Goal: Information Seeking & Learning: Compare options

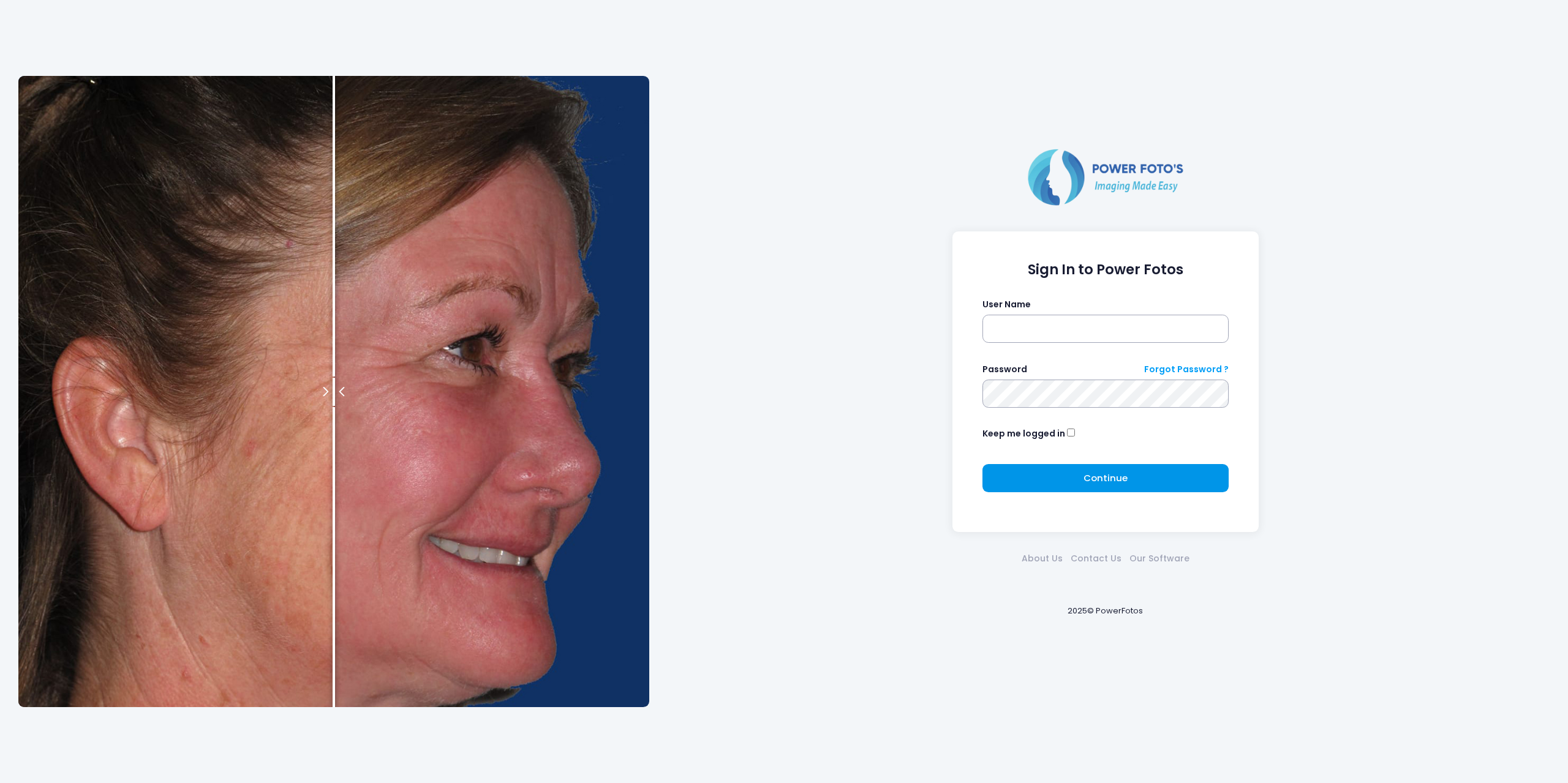
type input "*******"
click at [1112, 474] on span "Continue" at bounding box center [1105, 478] width 44 height 13
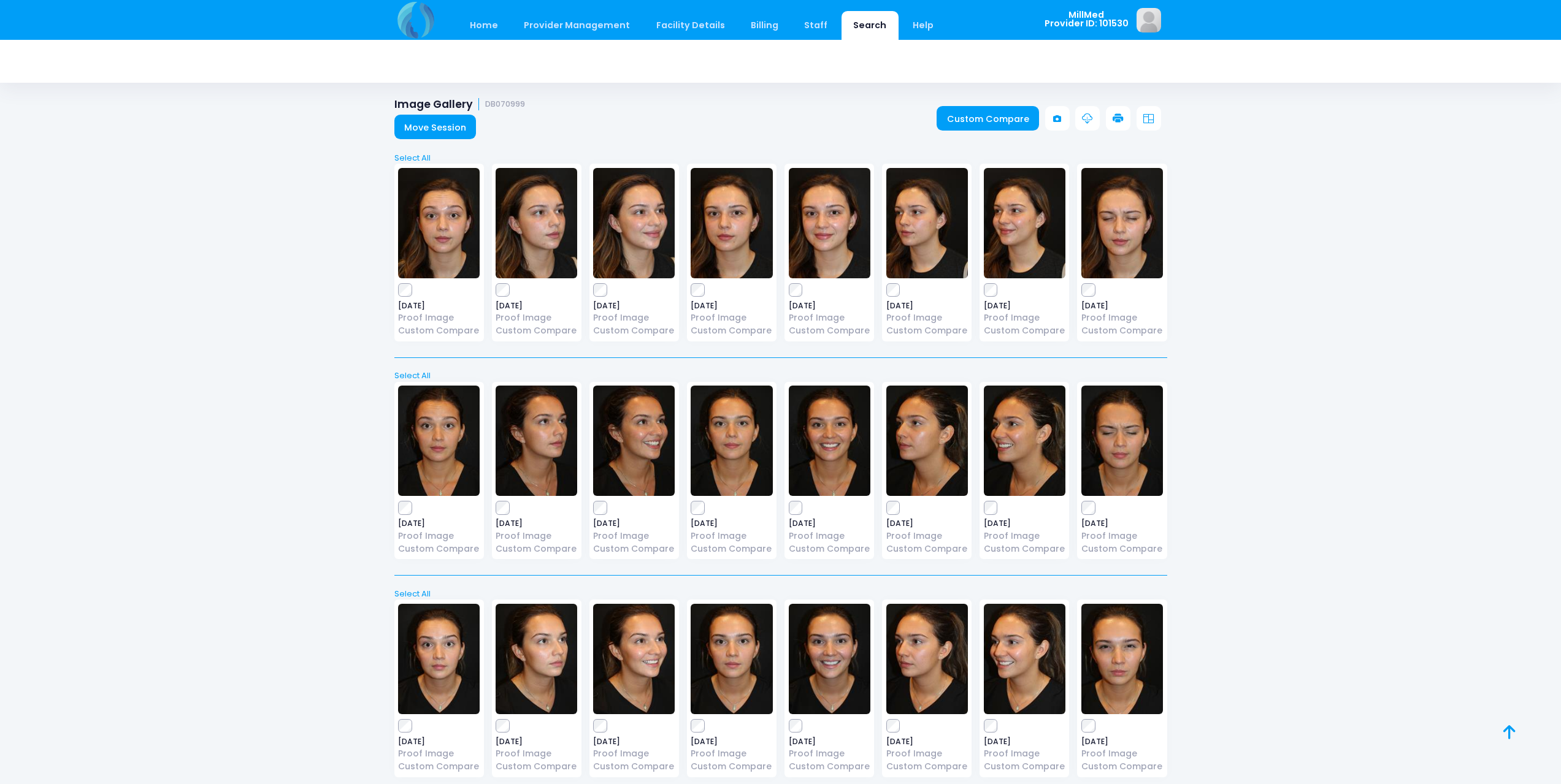
click at [867, 25] on link "Search" at bounding box center [870, 25] width 57 height 29
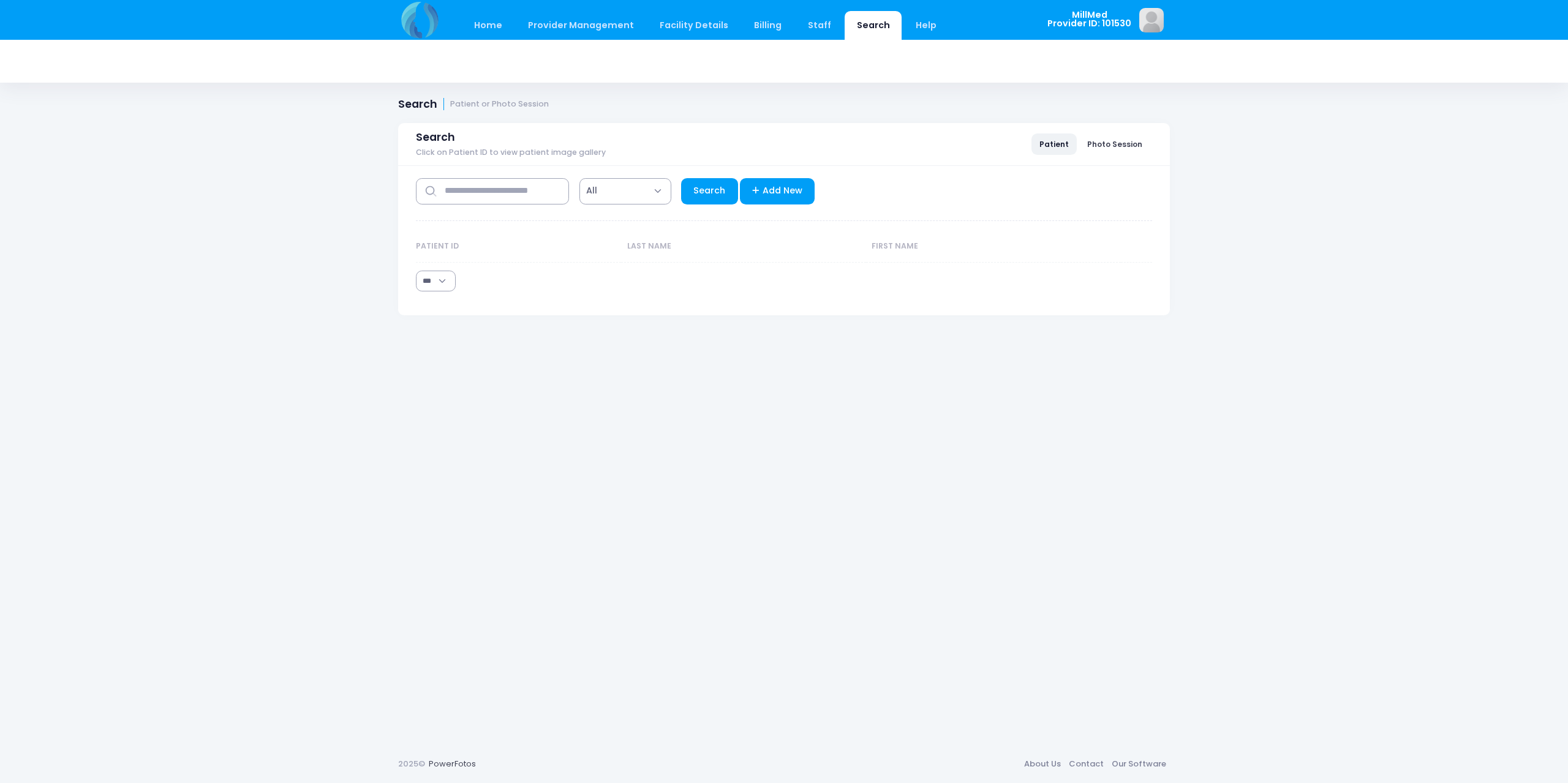
select select "***"
click at [478, 191] on input "text" at bounding box center [492, 191] width 153 height 26
type input "*****"
click at [716, 193] on link "Search" at bounding box center [710, 191] width 57 height 26
select select "***"
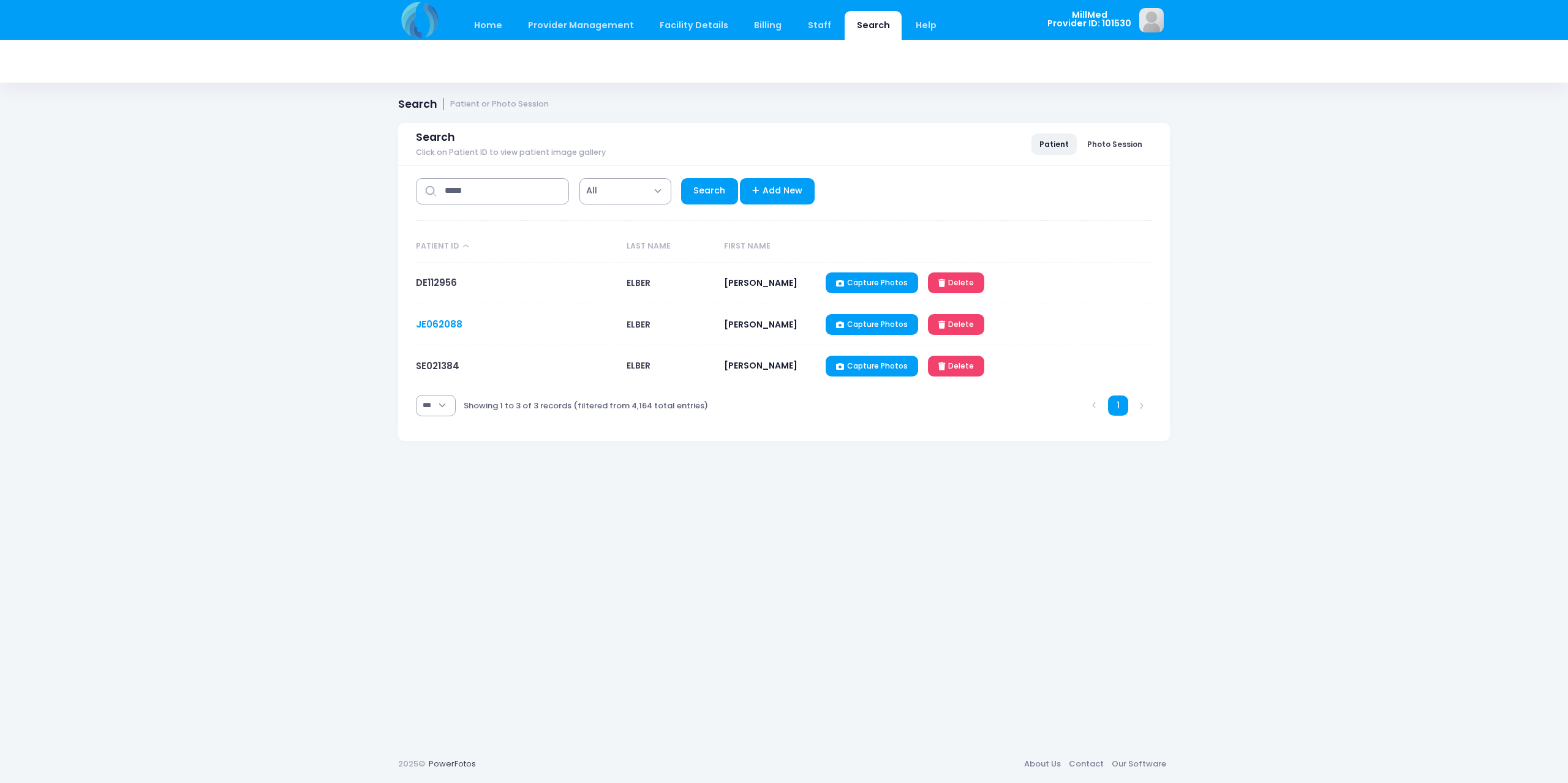
click at [440, 322] on link "JE062088" at bounding box center [438, 324] width 46 height 13
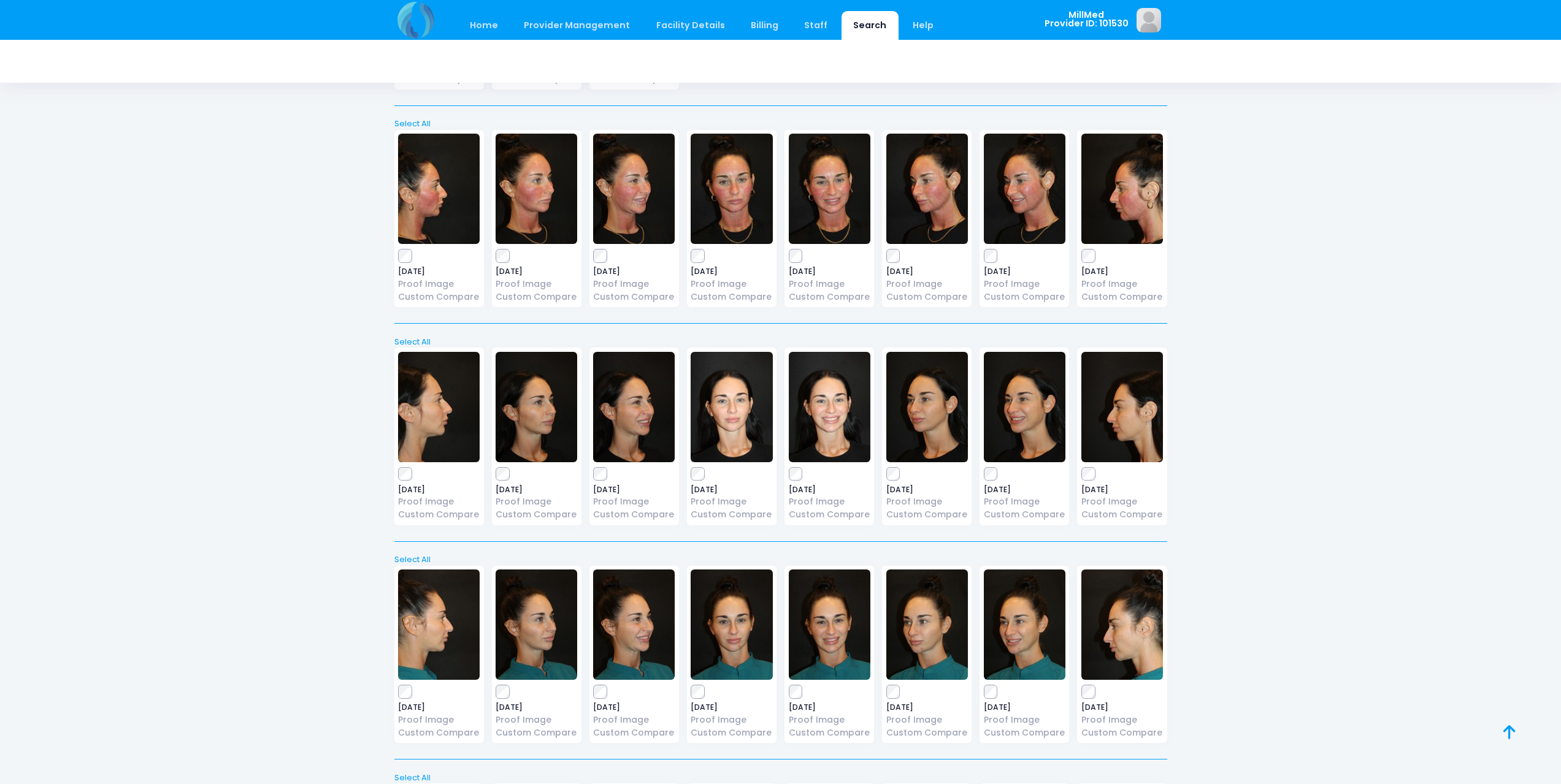
scroll to position [6802, 0]
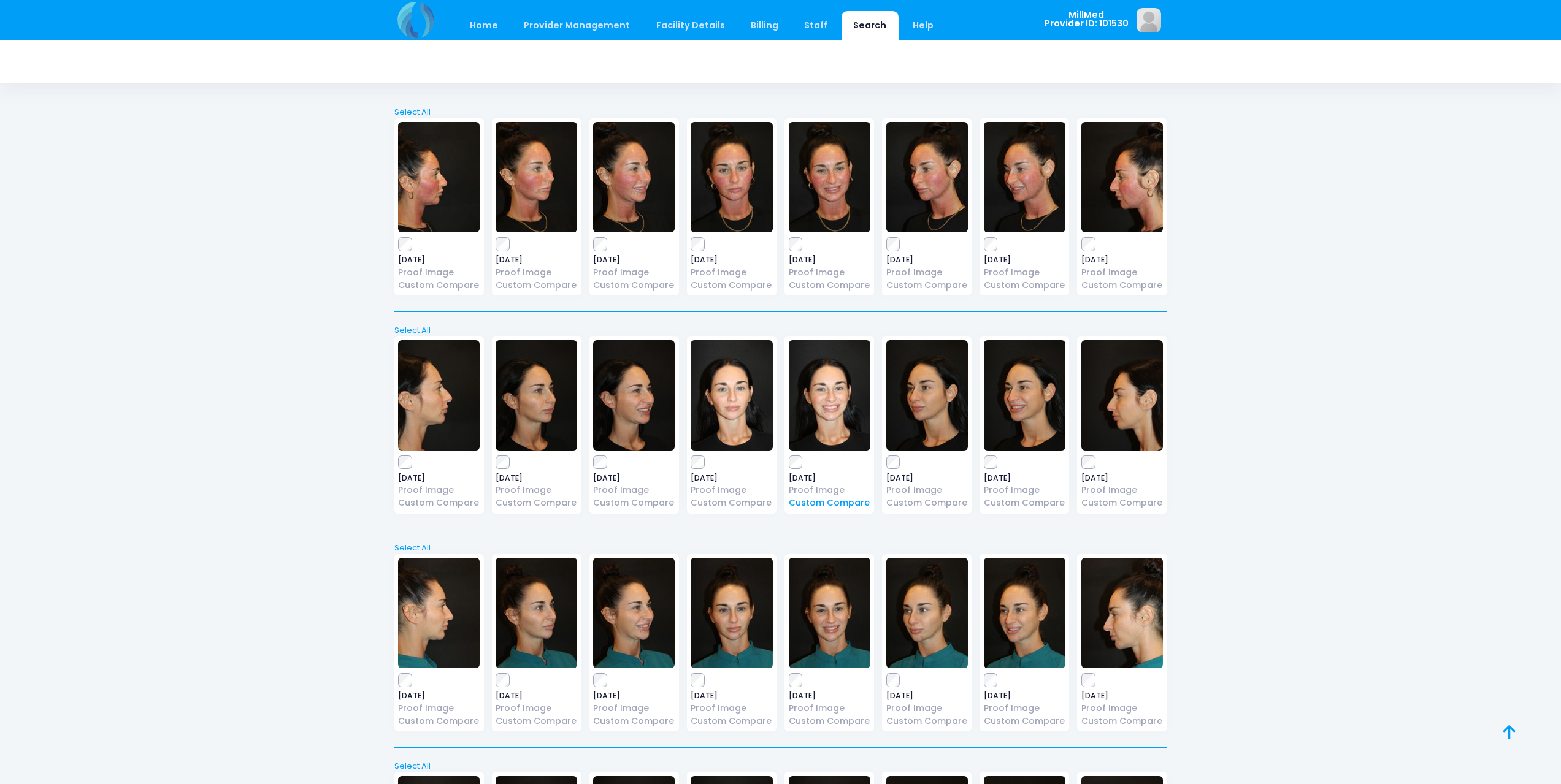
click at [811, 501] on link "Custom Compare" at bounding box center [829, 503] width 82 height 13
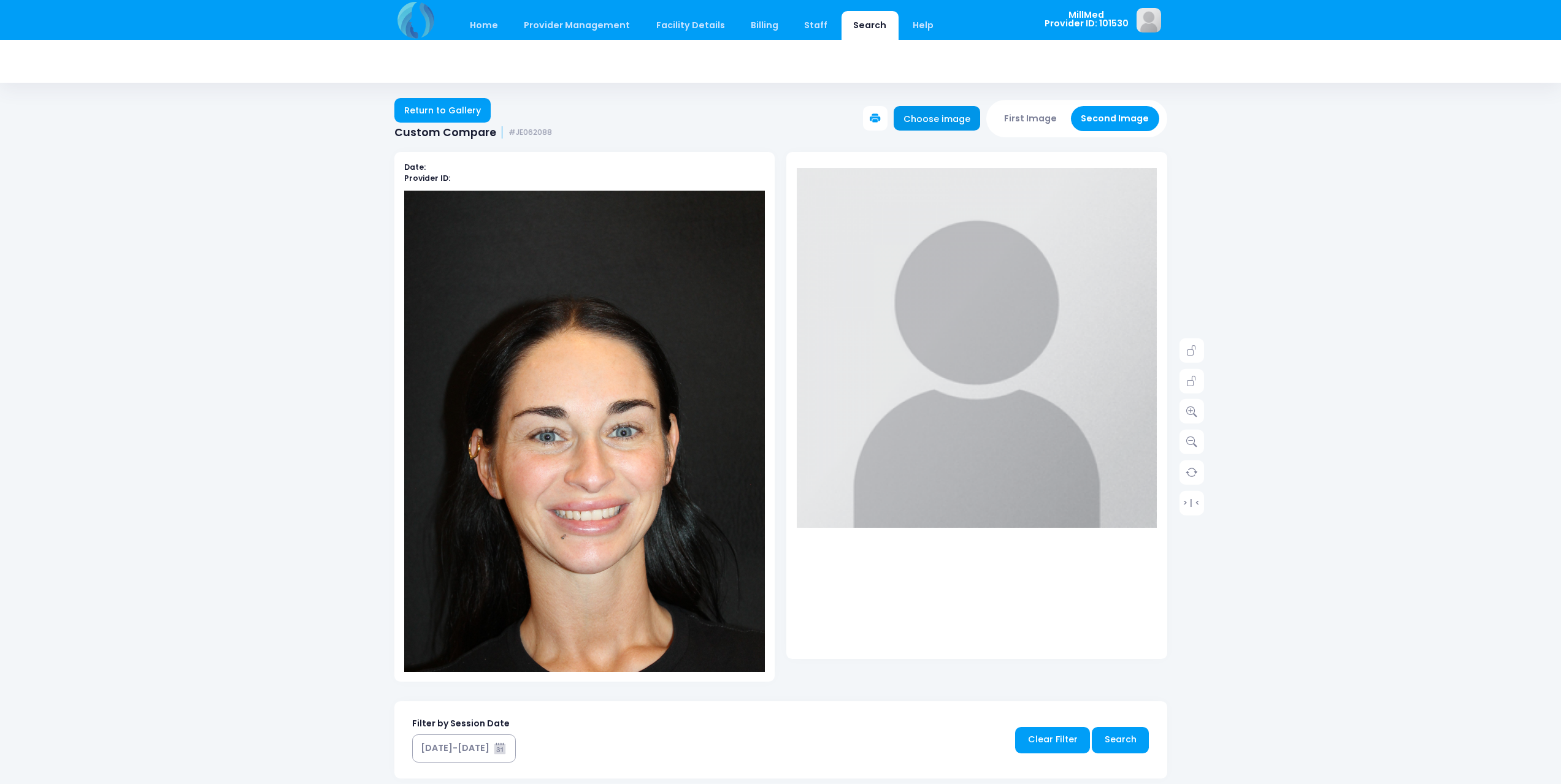
click at [947, 122] on link "Choose image" at bounding box center [937, 118] width 87 height 24
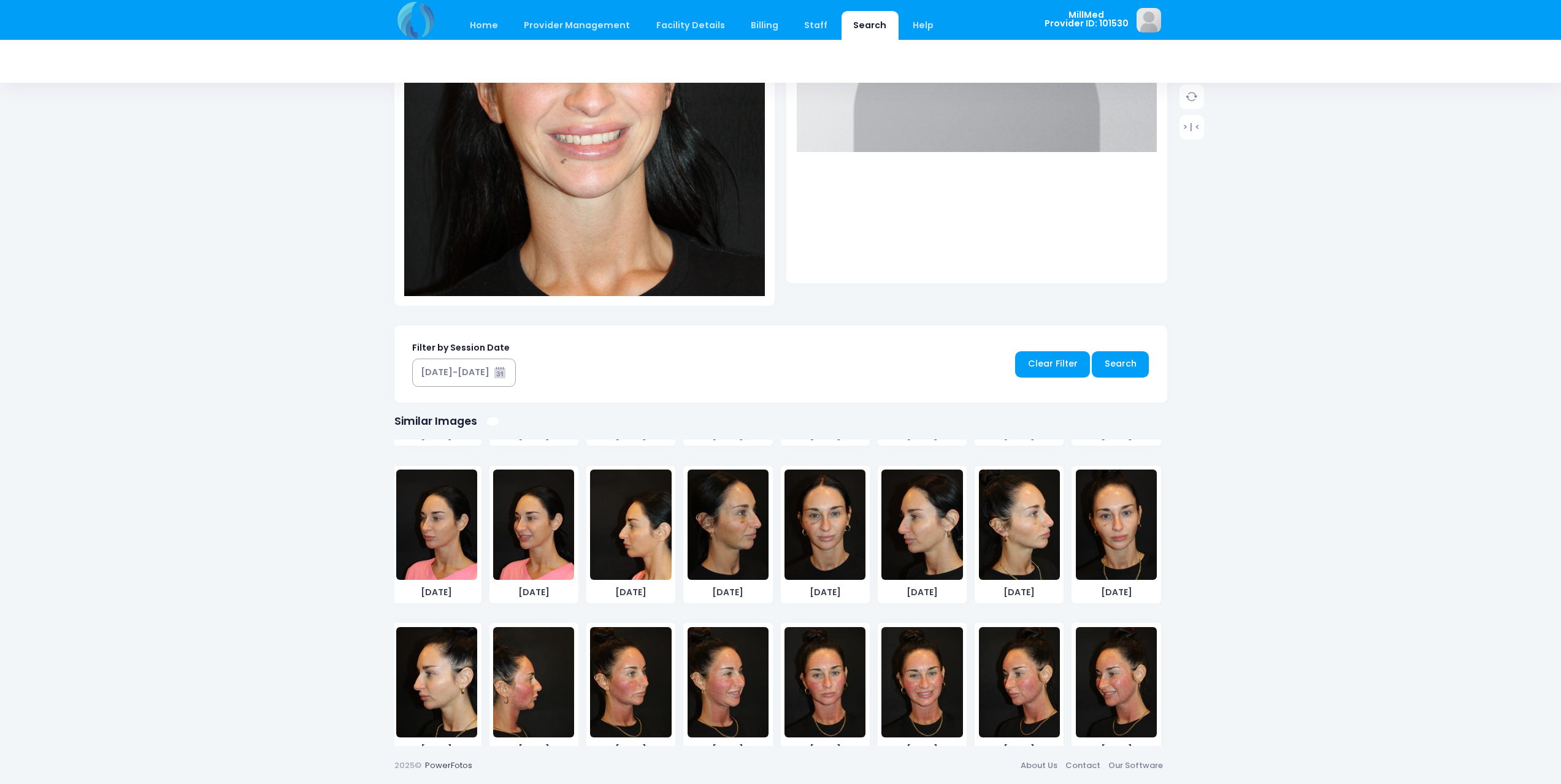
scroll to position [4885, 0]
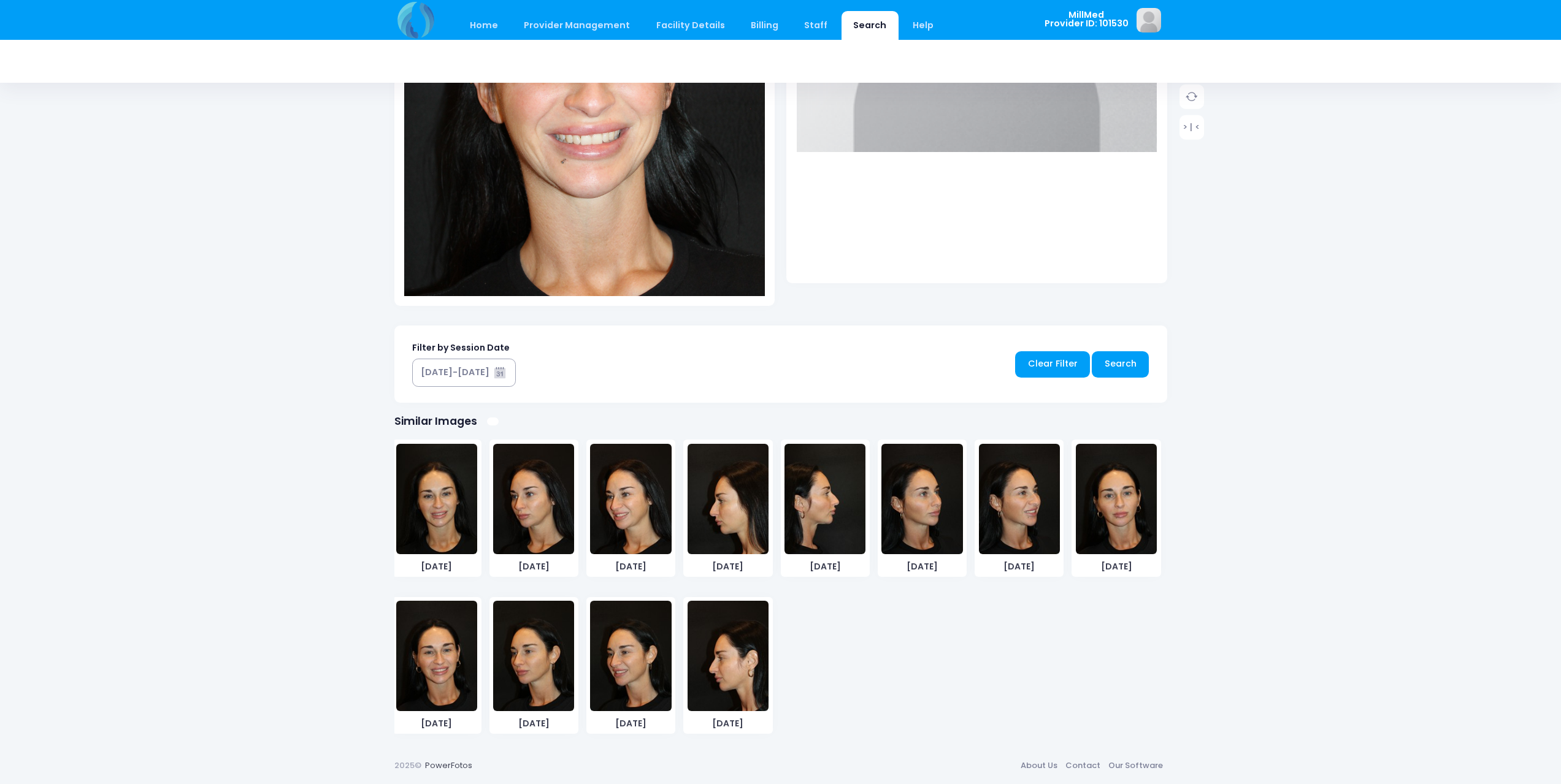
click at [436, 663] on img at bounding box center [436, 655] width 81 height 110
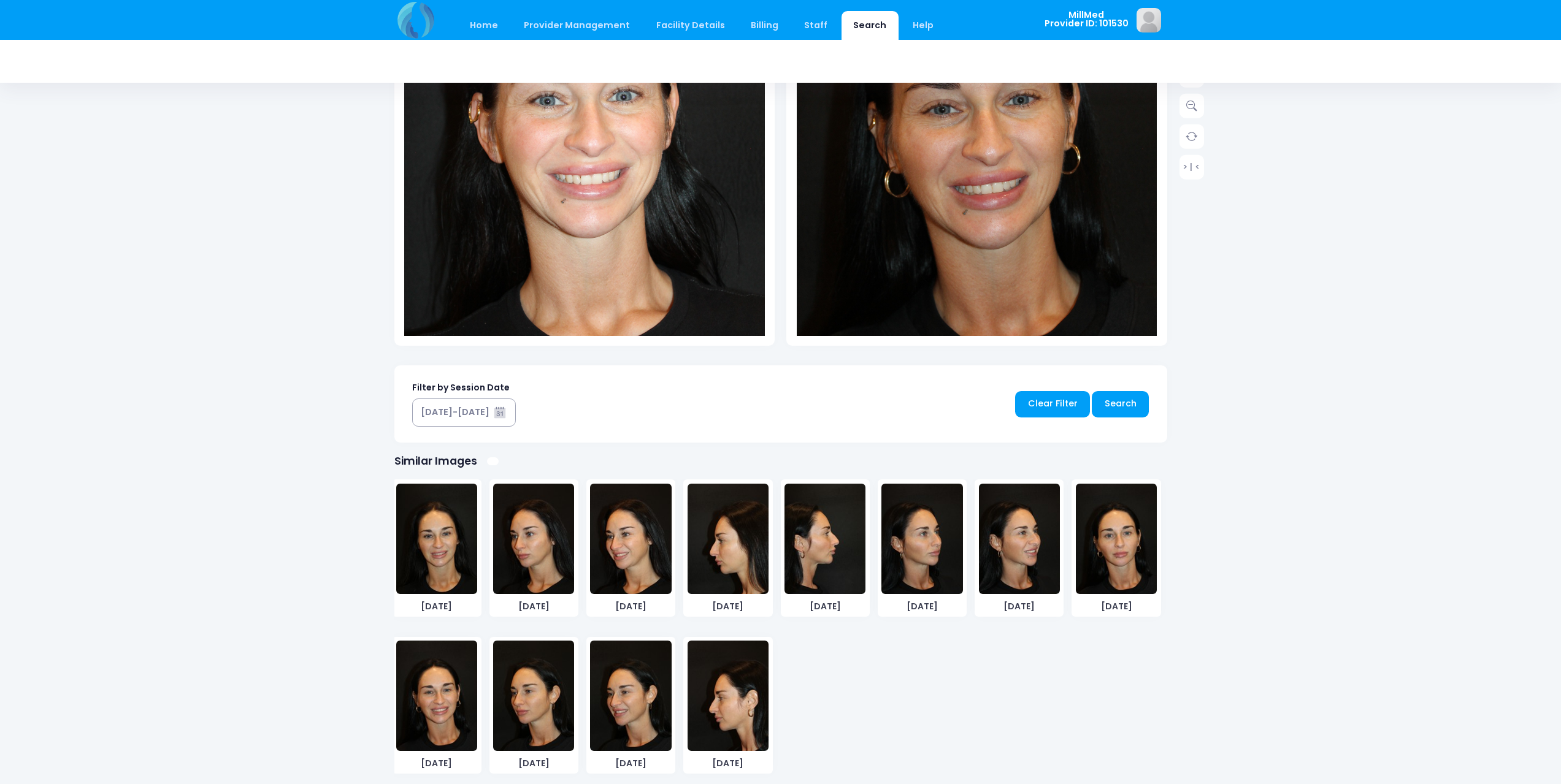
scroll to position [376, 0]
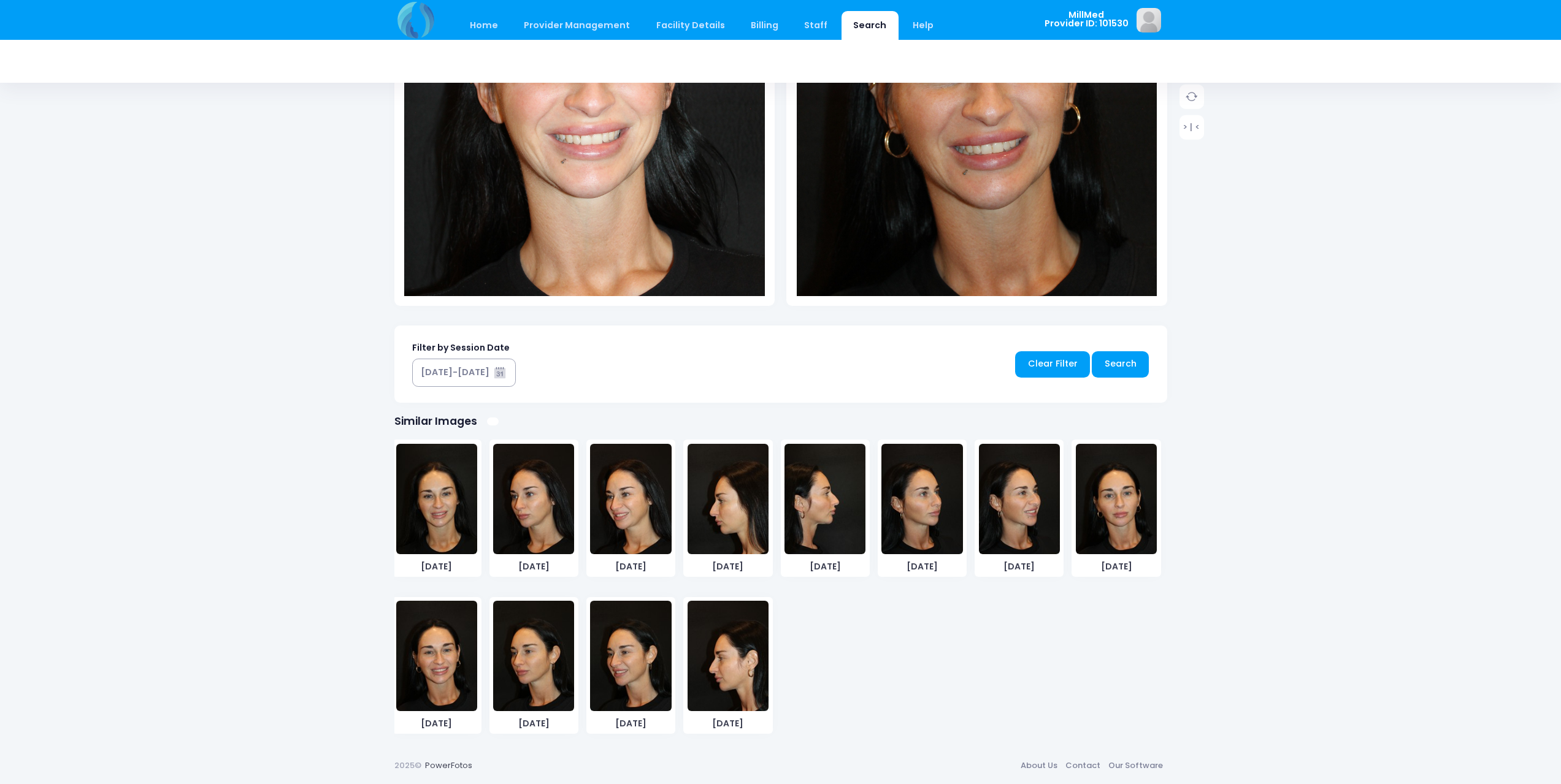
click at [605, 225] on img at bounding box center [584, 86] width 361 height 542
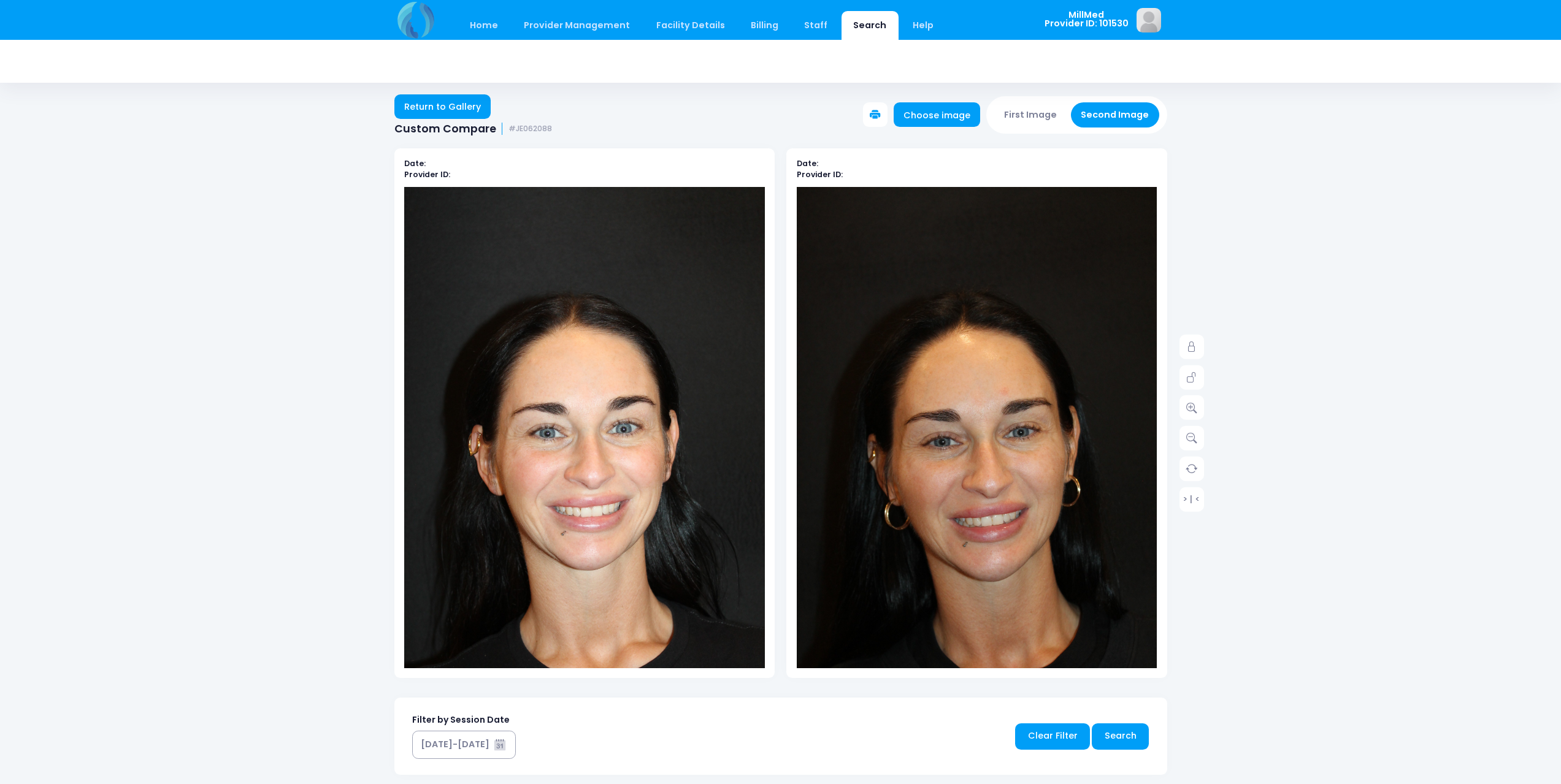
scroll to position [0, 0]
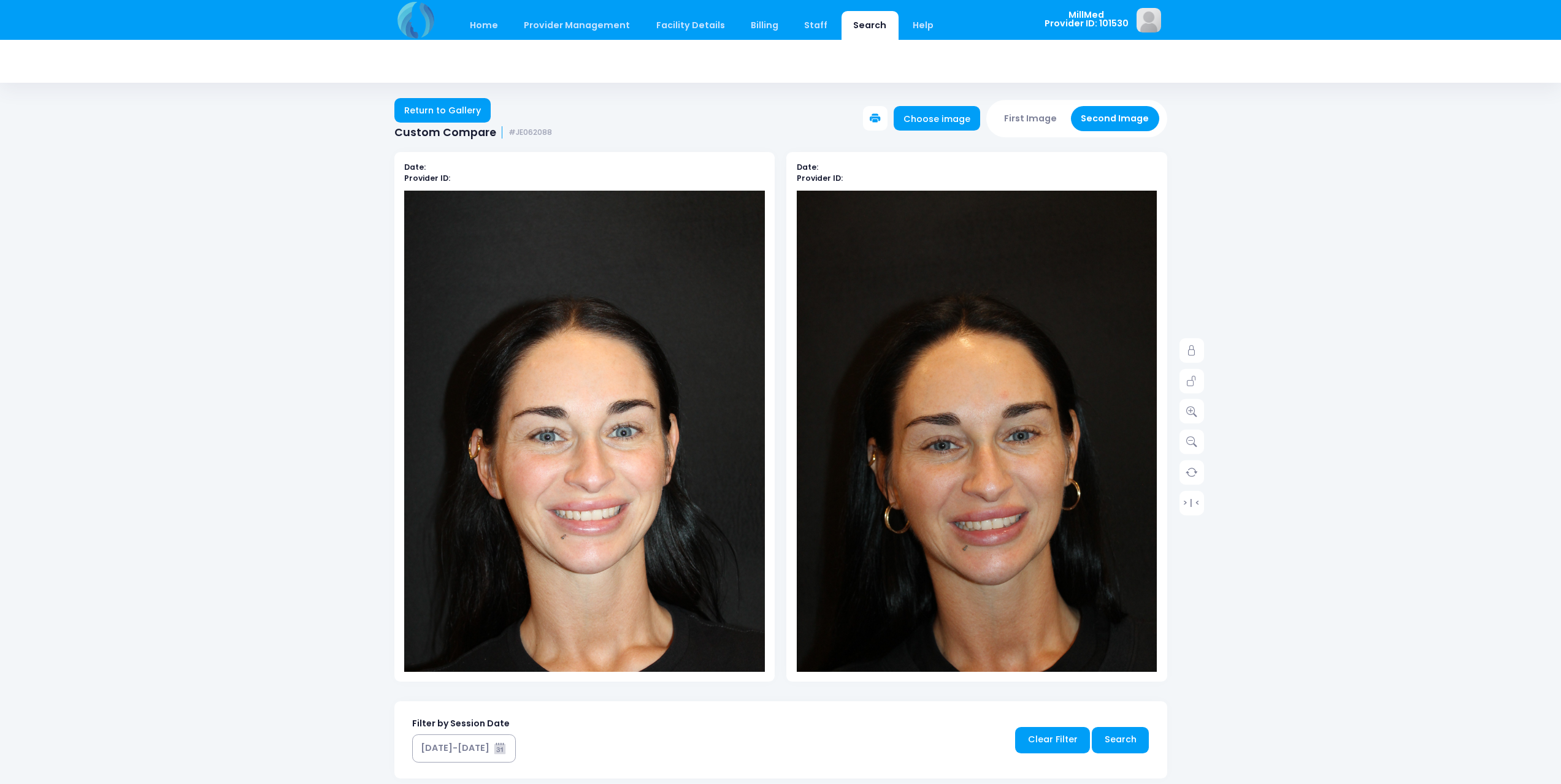
click at [1032, 122] on button "First Image" at bounding box center [1030, 118] width 73 height 25
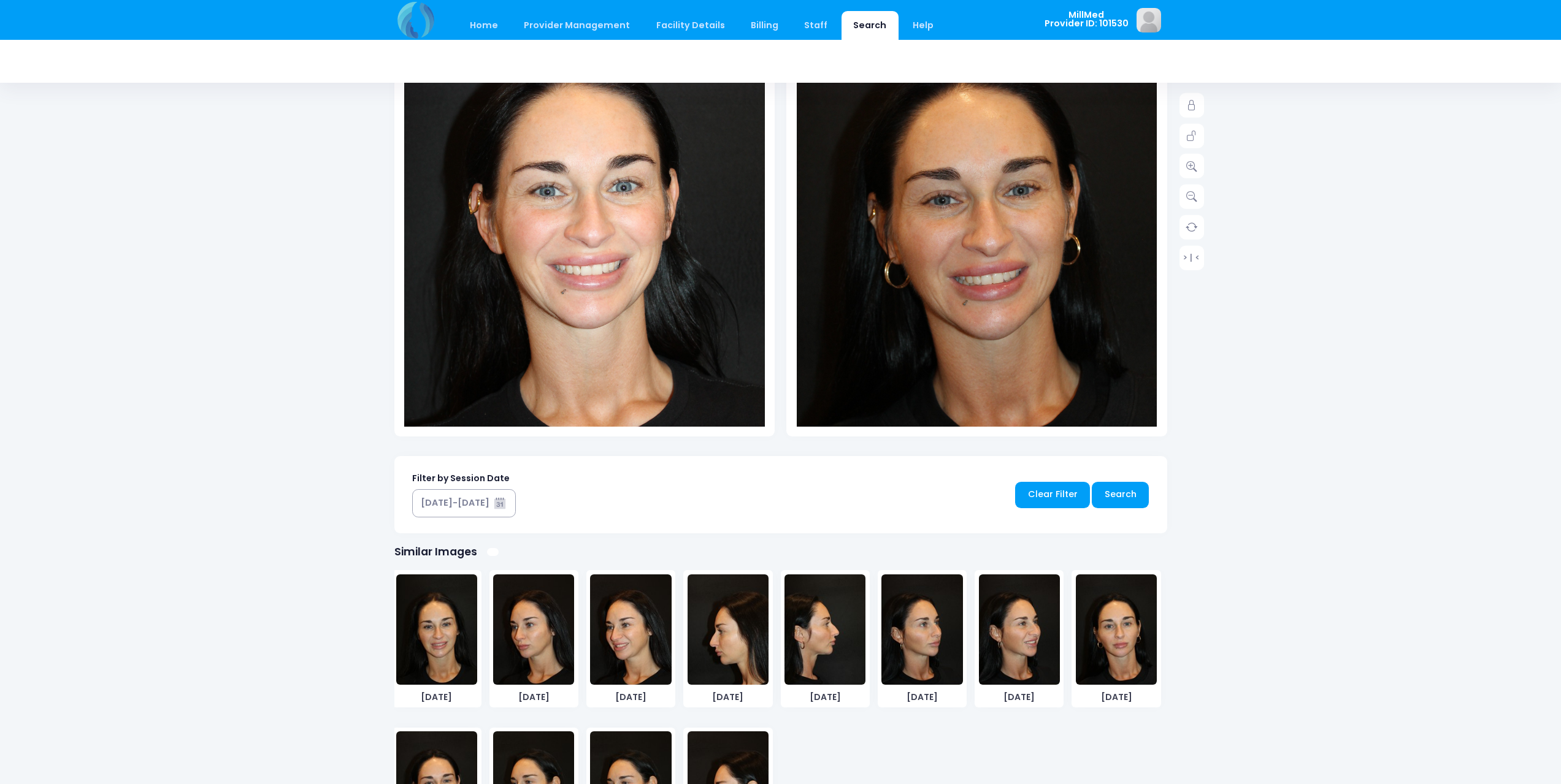
scroll to position [368, 0]
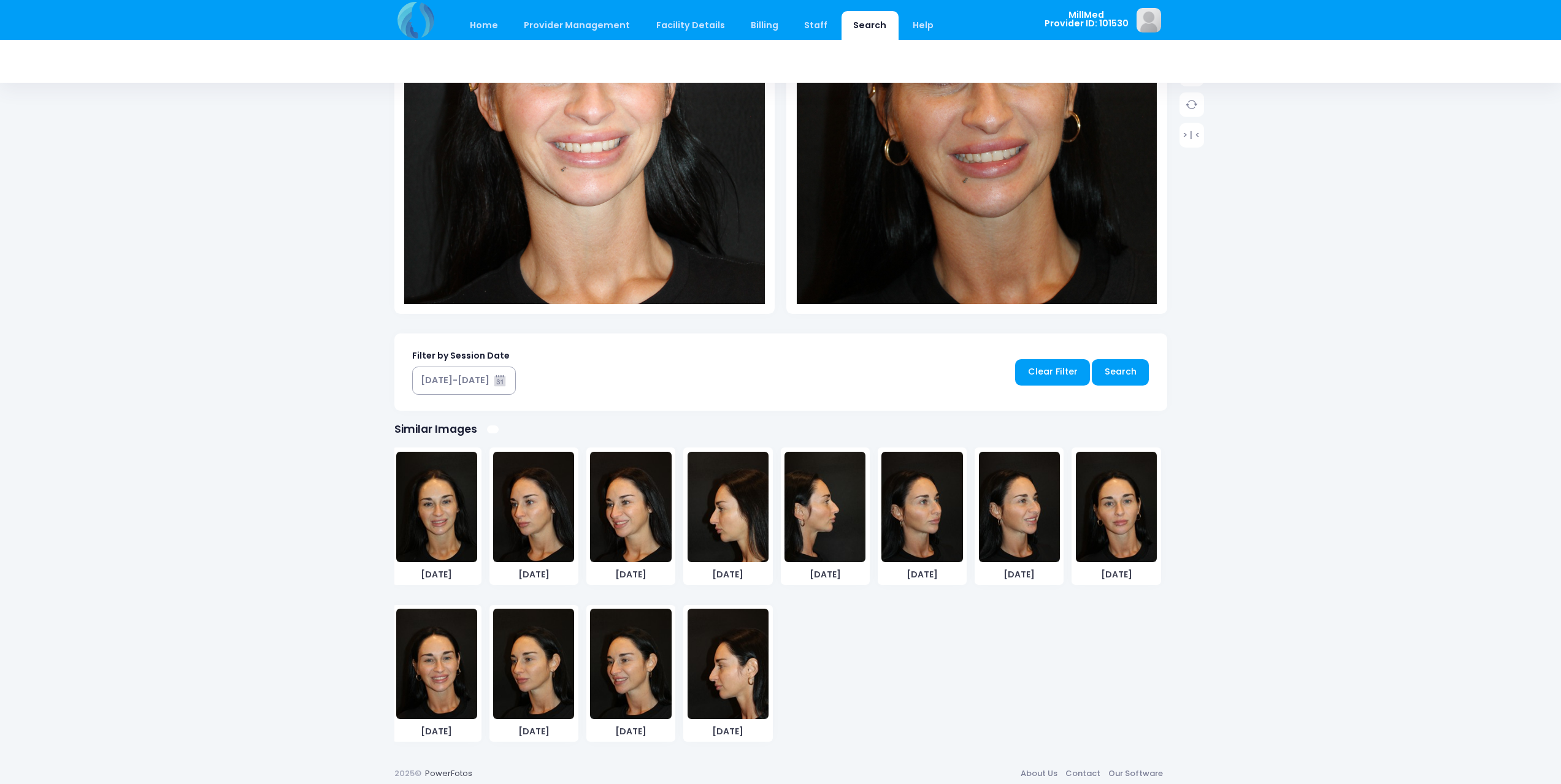
click at [925, 529] on img at bounding box center [921, 507] width 81 height 110
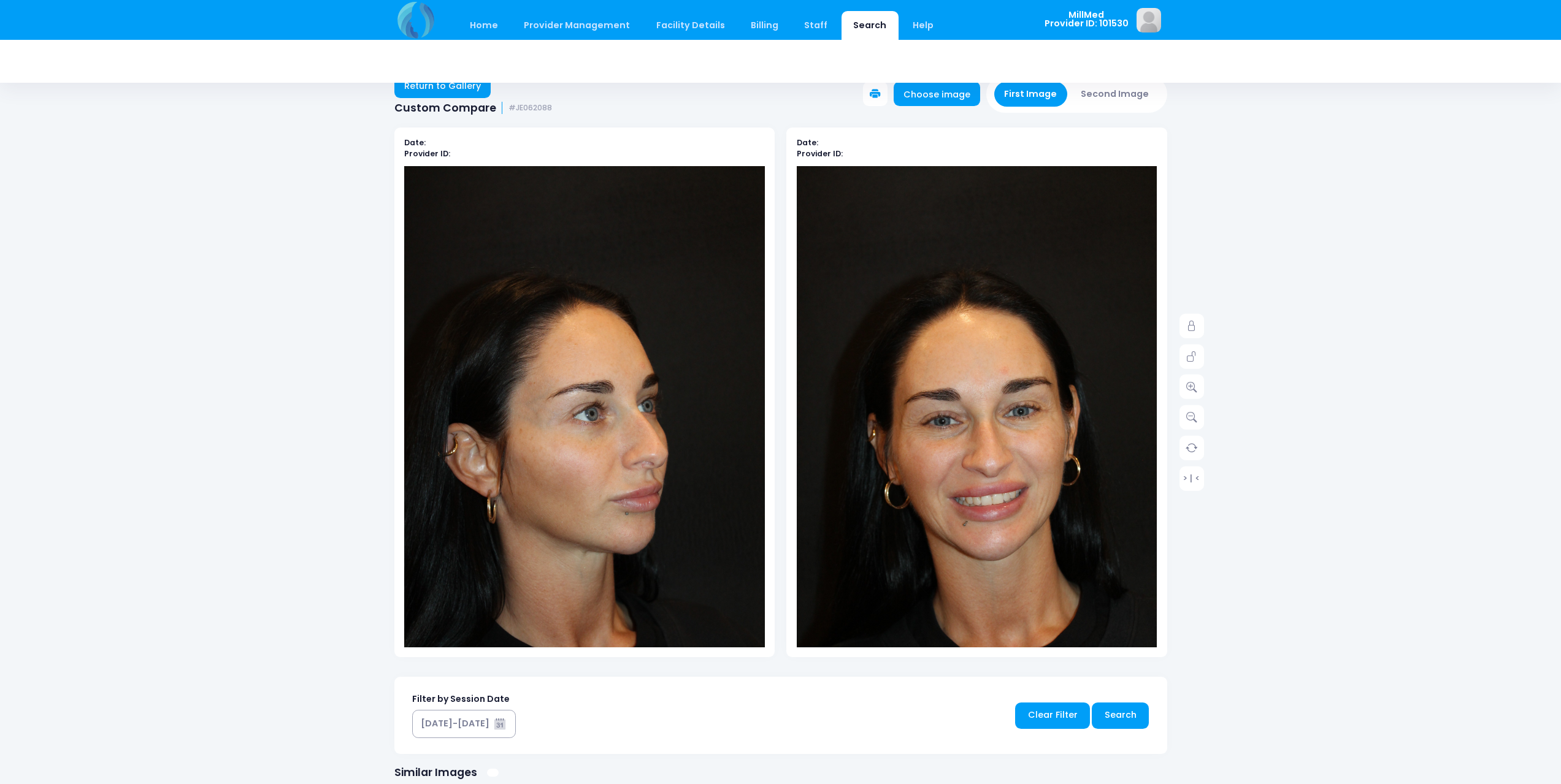
scroll to position [0, 0]
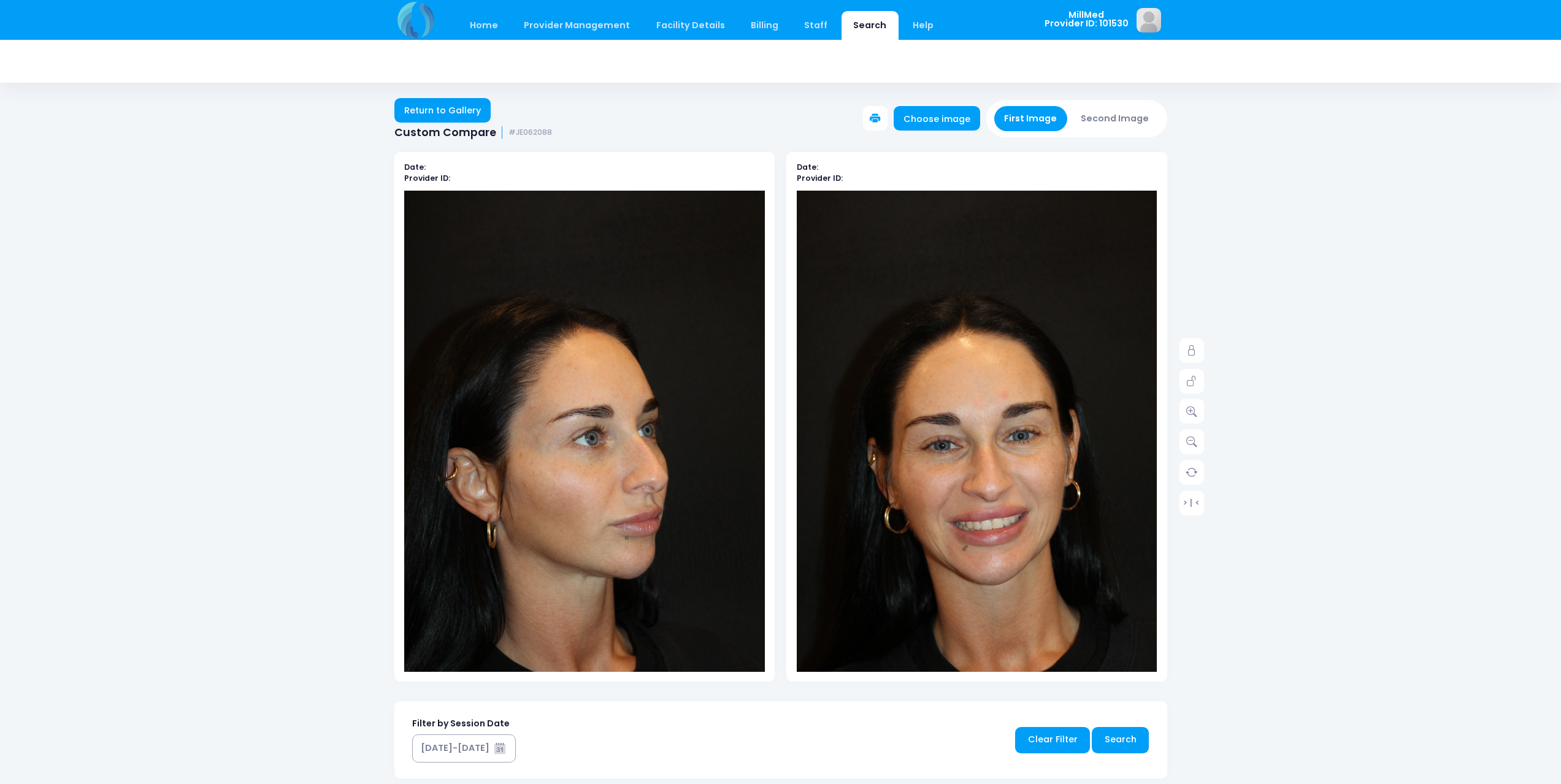
click at [1121, 111] on button "Second Image" at bounding box center [1115, 118] width 88 height 25
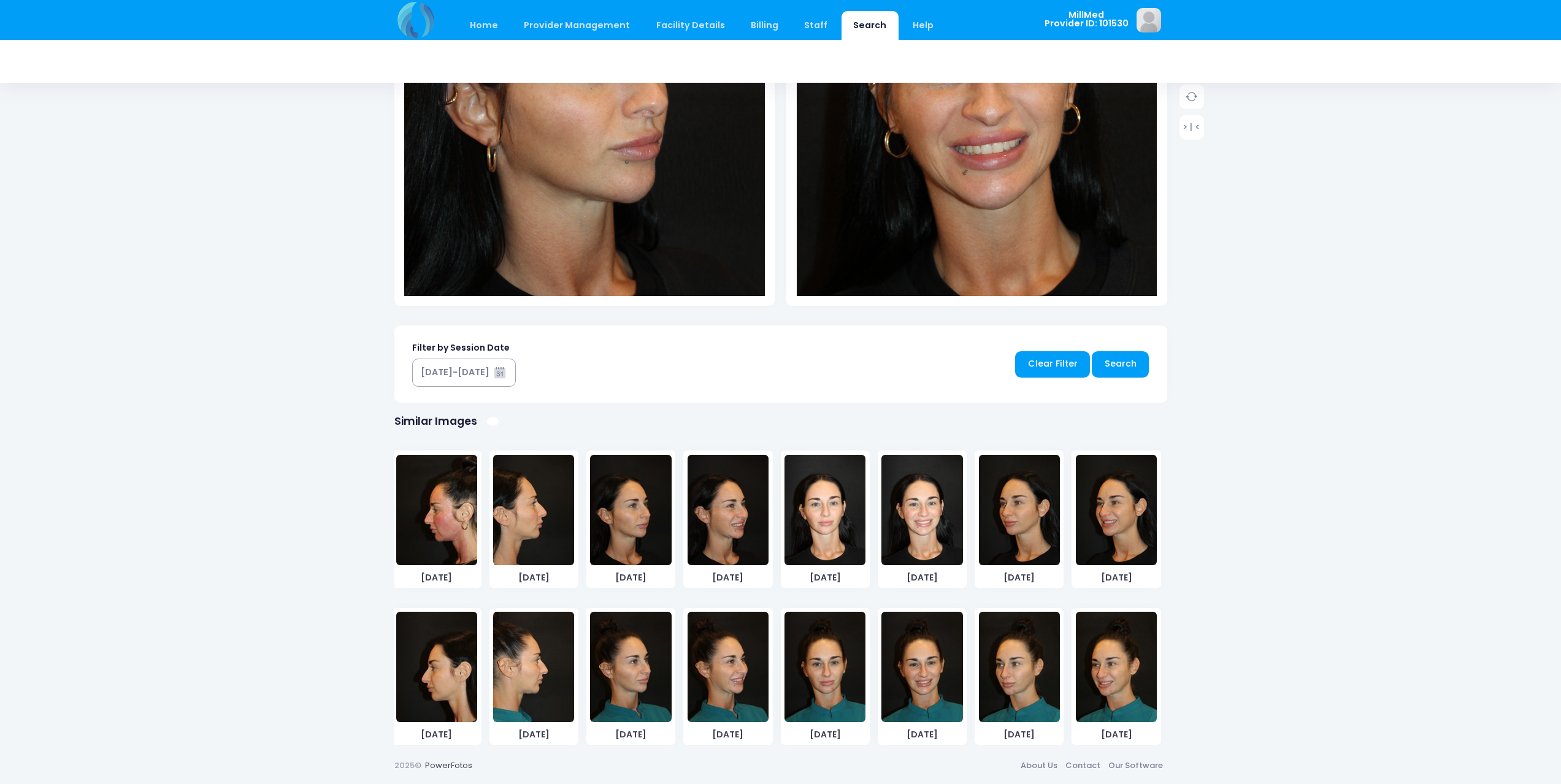
scroll to position [4088, 0]
click at [628, 672] on img at bounding box center [630, 667] width 81 height 110
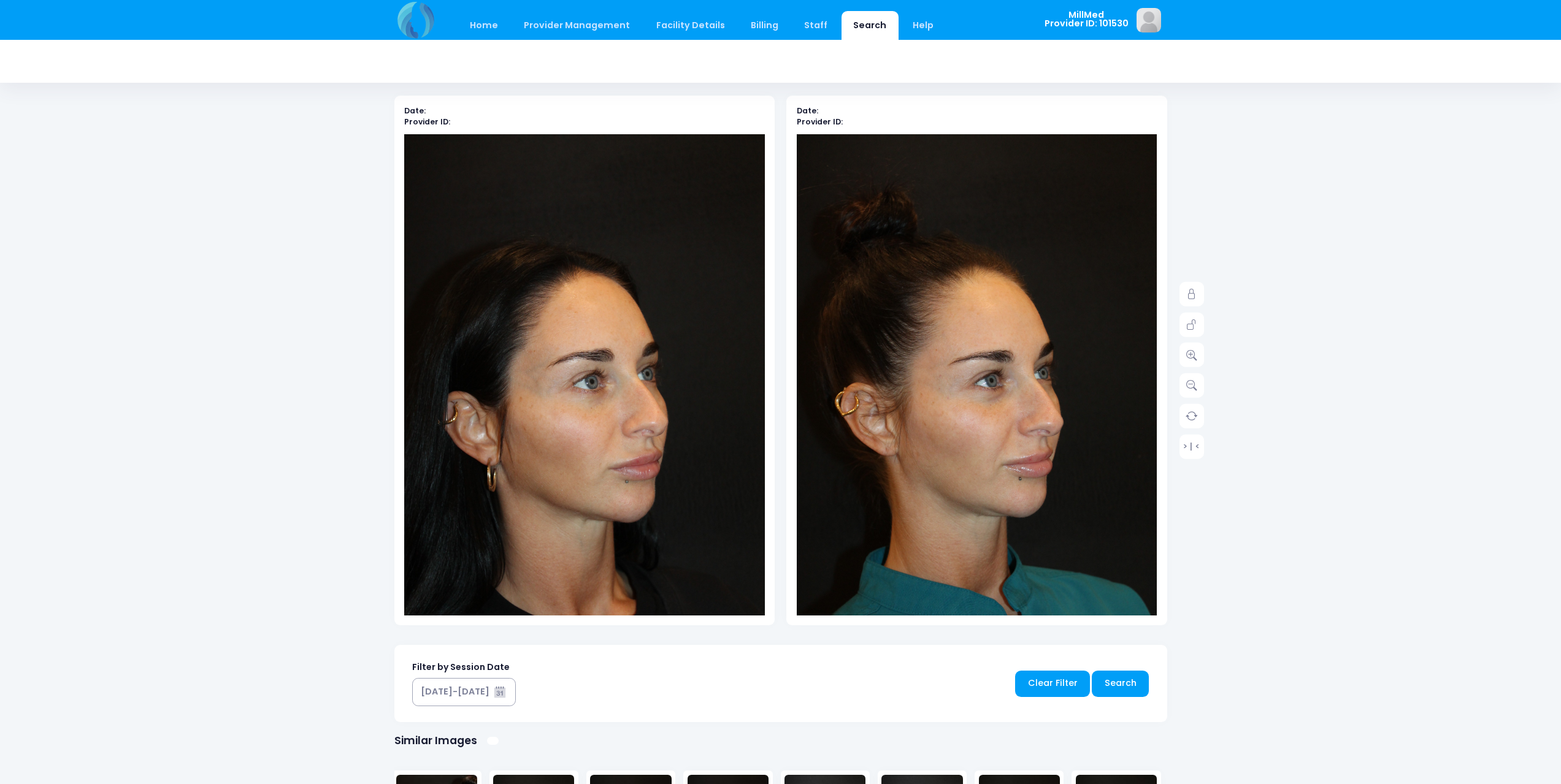
scroll to position [55, 0]
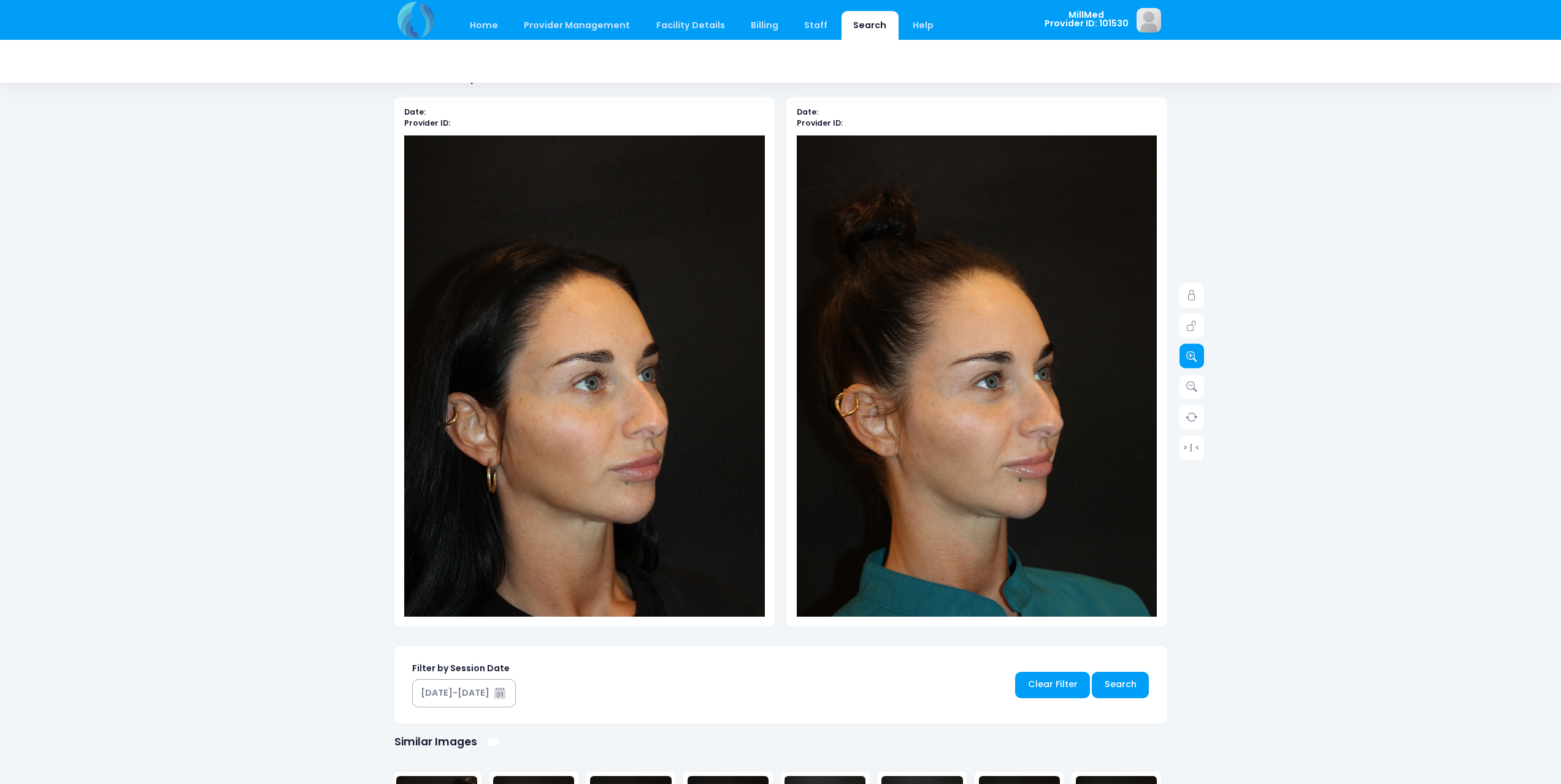
click at [1191, 360] on icon at bounding box center [1191, 357] width 11 height 11
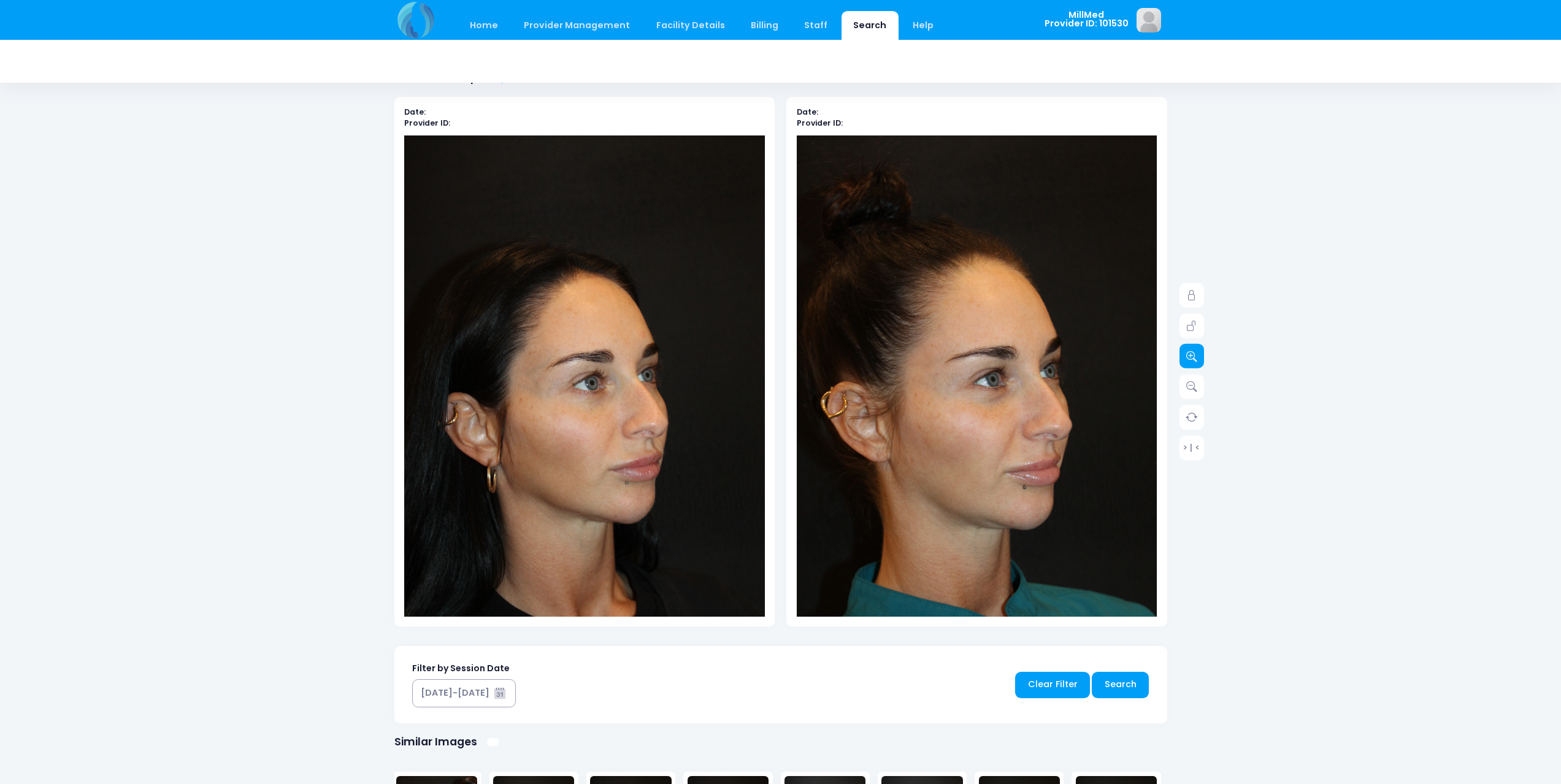
click at [1191, 360] on icon at bounding box center [1191, 357] width 11 height 11
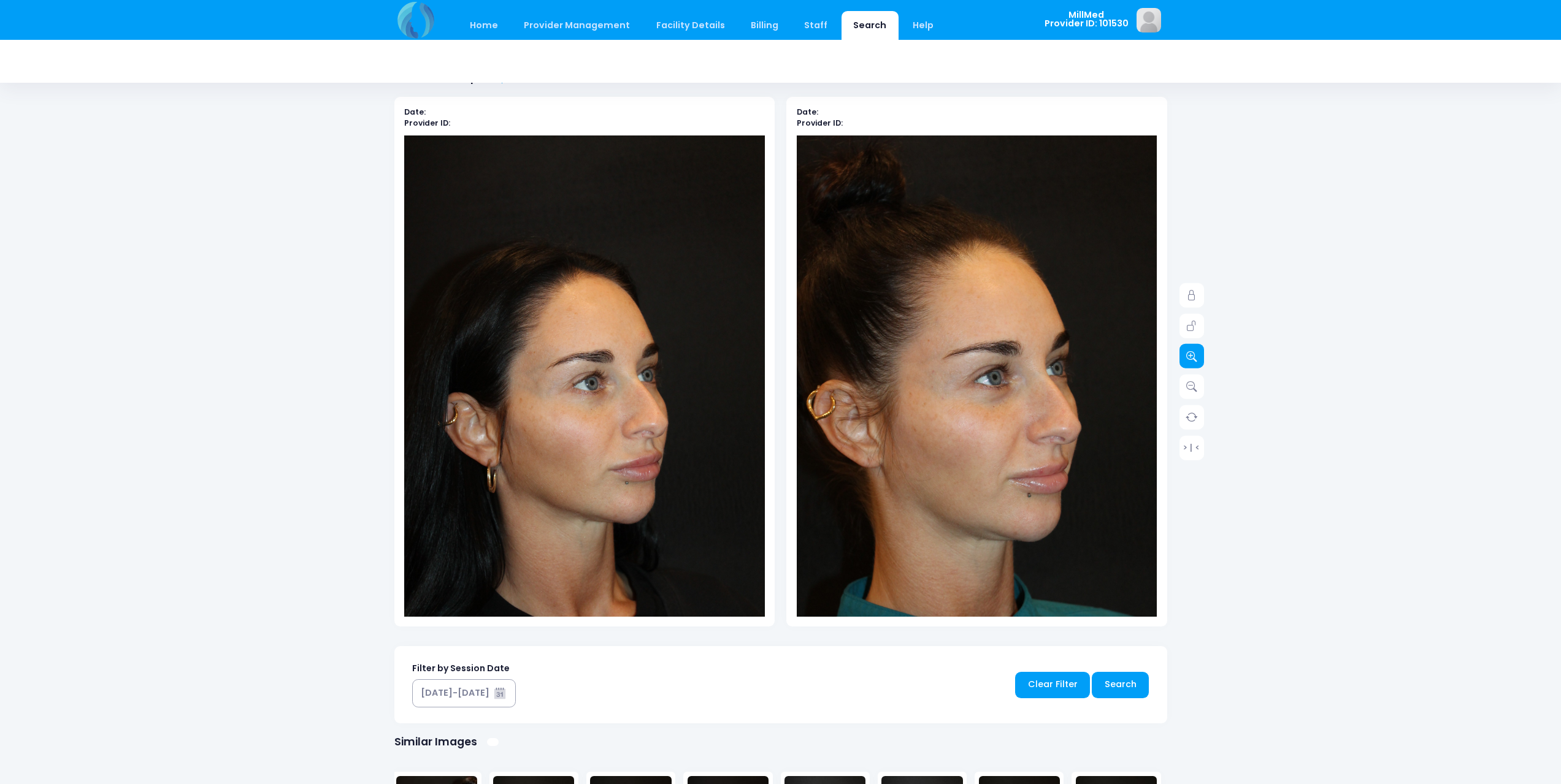
click at [1191, 360] on icon at bounding box center [1191, 357] width 11 height 11
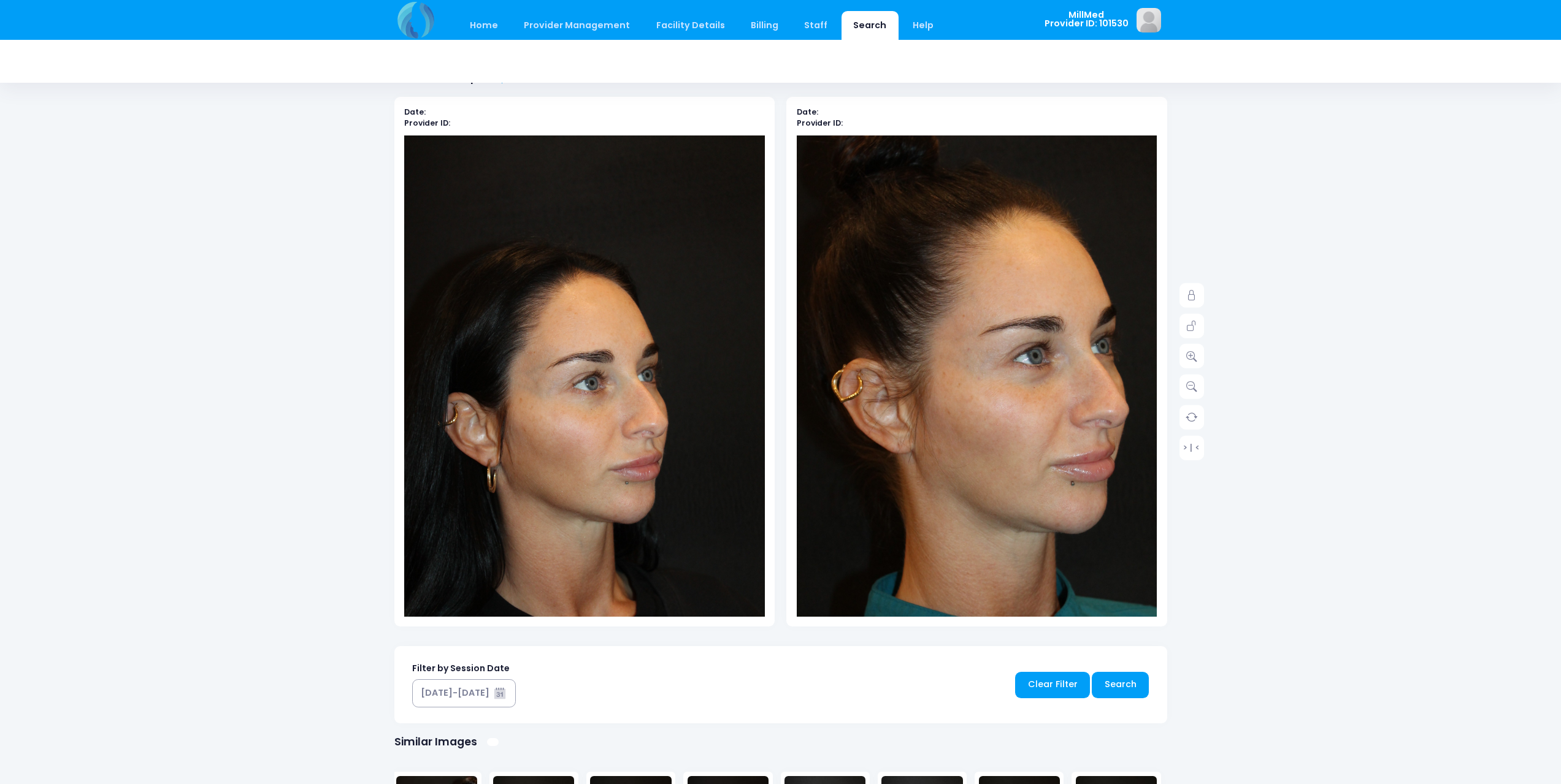
click at [672, 410] on img at bounding box center [584, 406] width 361 height 542
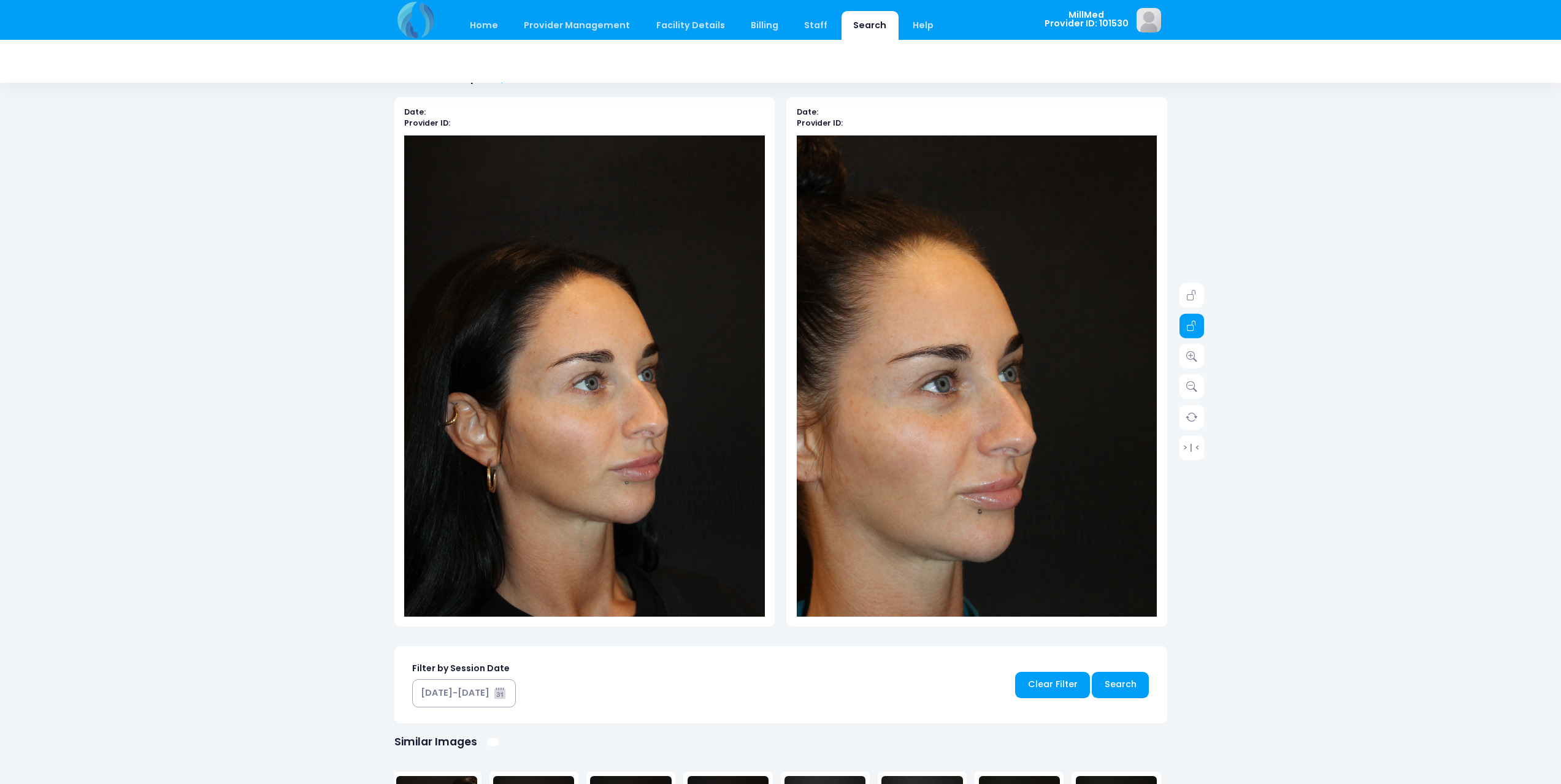
click at [1191, 321] on icon at bounding box center [1191, 326] width 11 height 11
click at [1193, 298] on icon at bounding box center [1191, 295] width 11 height 11
click at [628, 396] on div at bounding box center [584, 376] width 361 height 481
click at [615, 405] on div at bounding box center [584, 376] width 361 height 481
click at [1191, 359] on icon at bounding box center [1191, 357] width 11 height 11
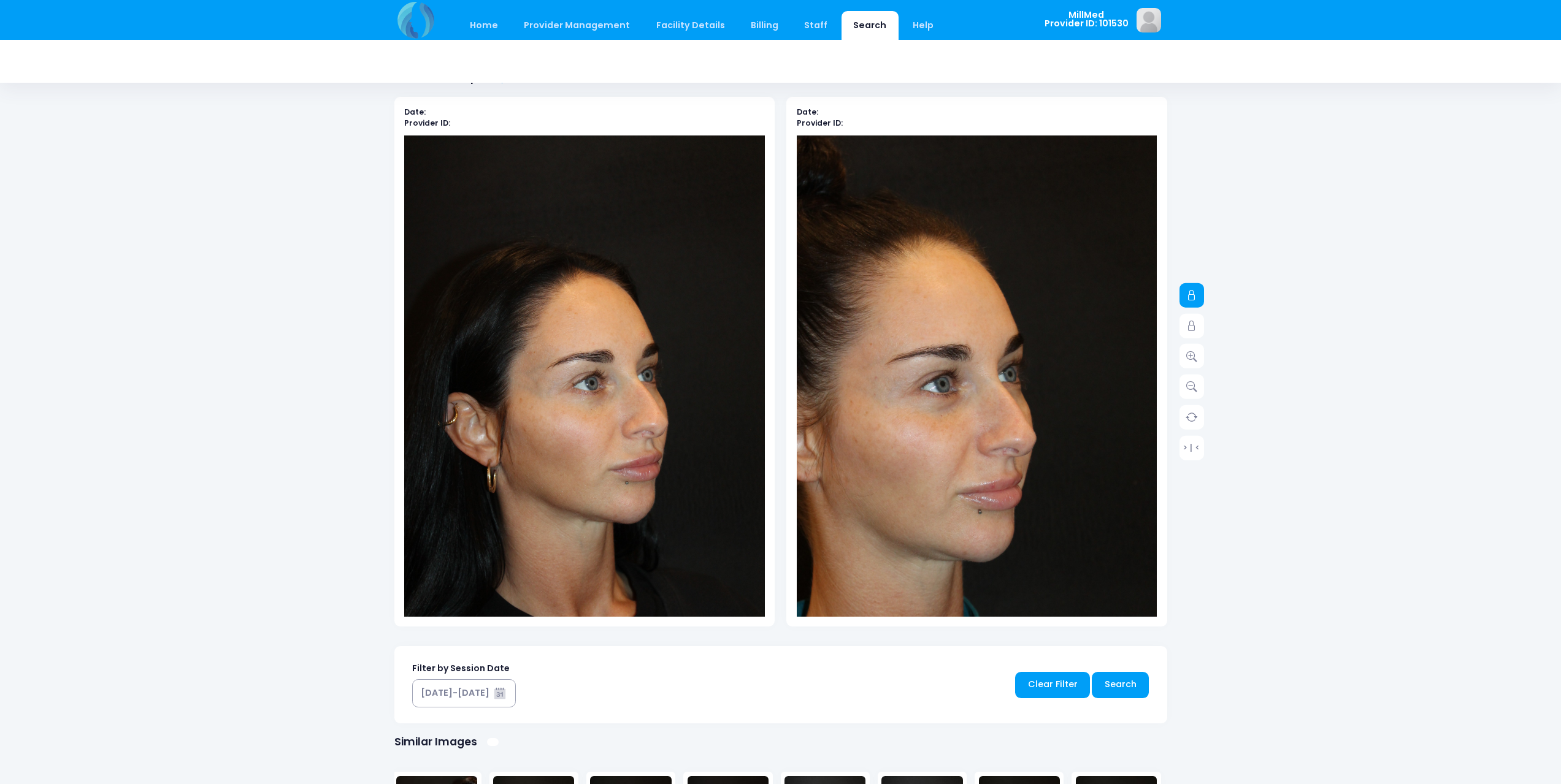
click at [1190, 296] on icon at bounding box center [1191, 295] width 11 height 11
click at [1191, 357] on icon at bounding box center [1191, 357] width 11 height 11
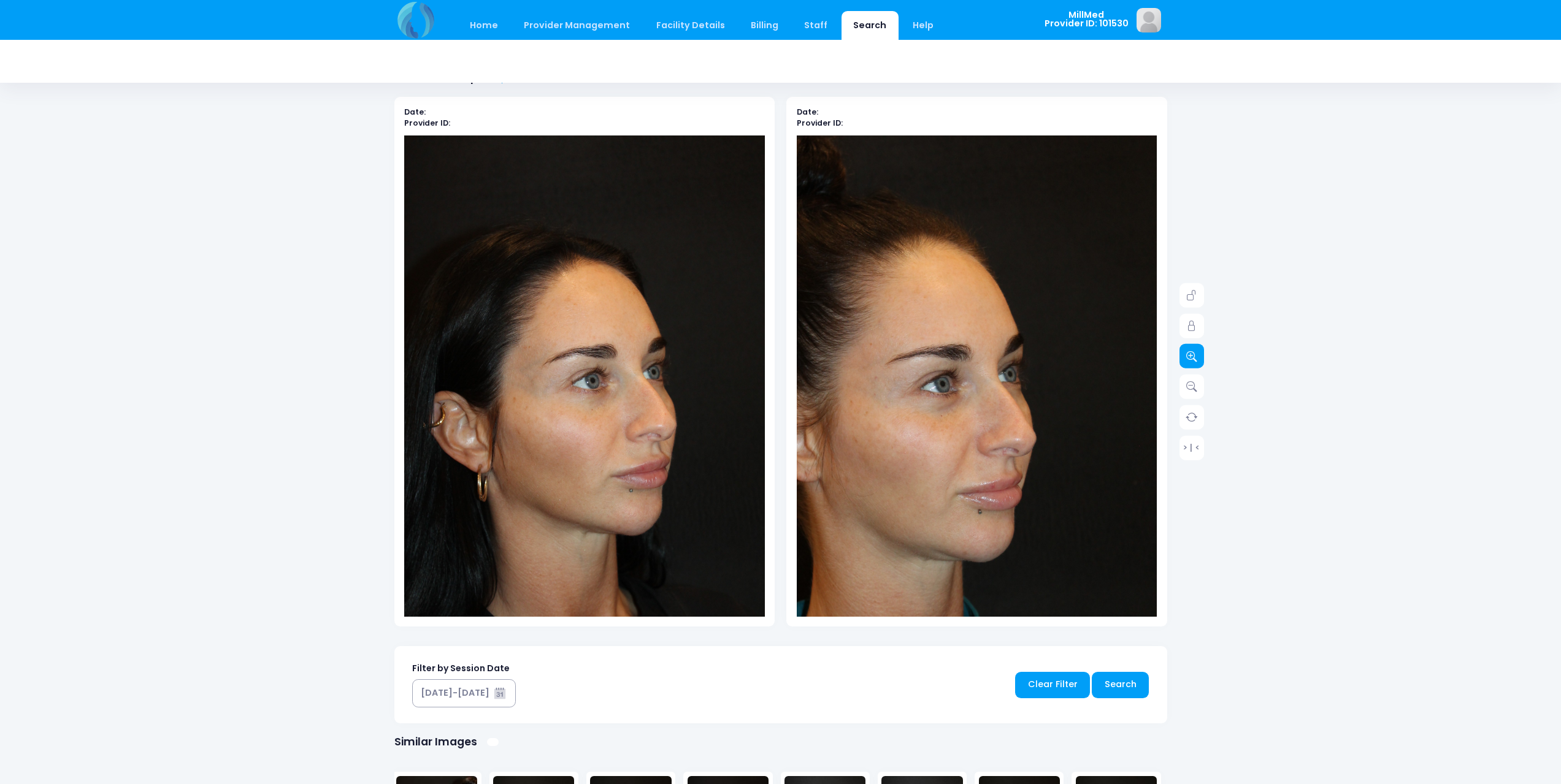
click at [1191, 357] on icon at bounding box center [1191, 357] width 11 height 11
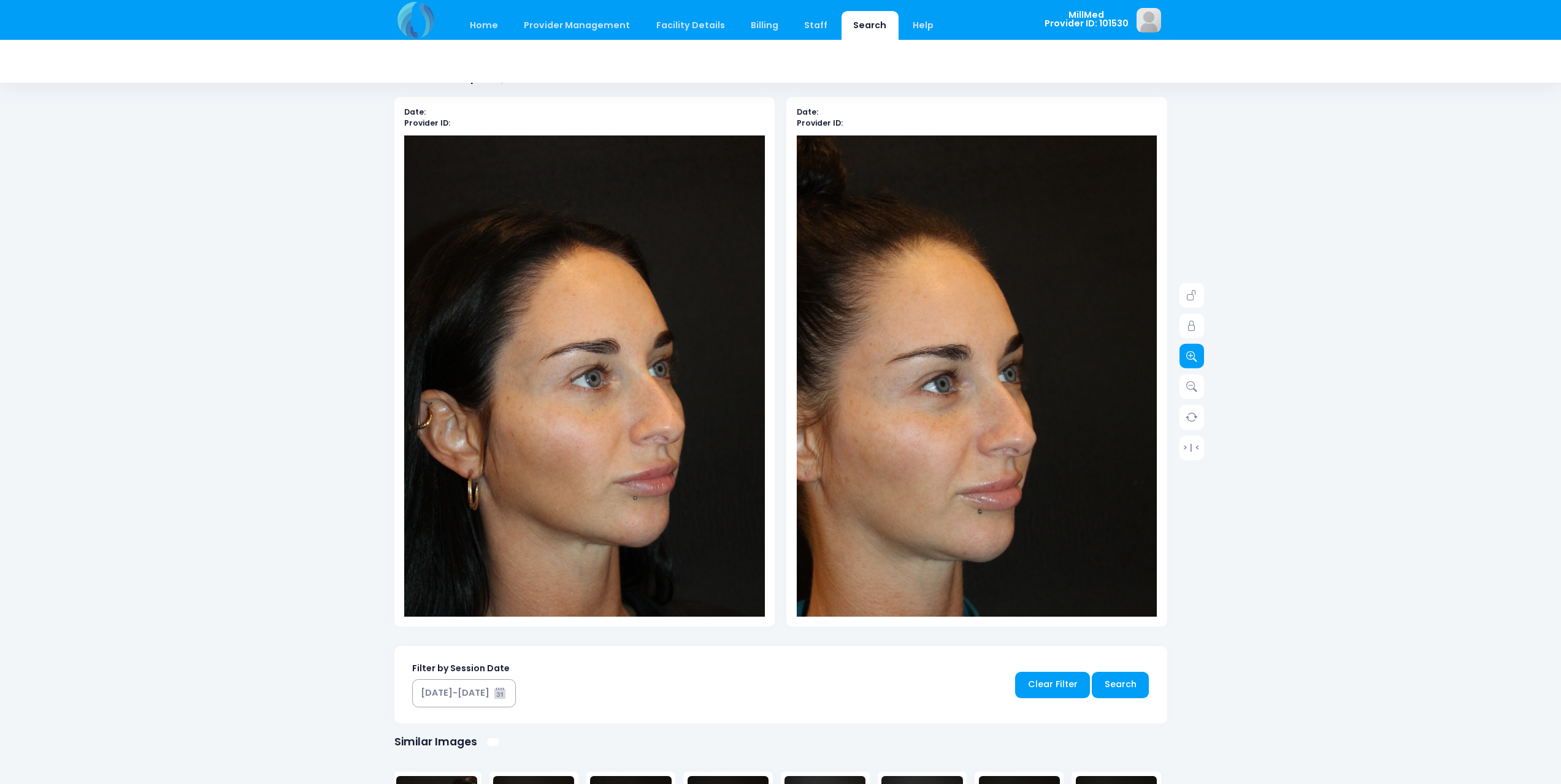
click at [1191, 357] on icon at bounding box center [1191, 357] width 11 height 11
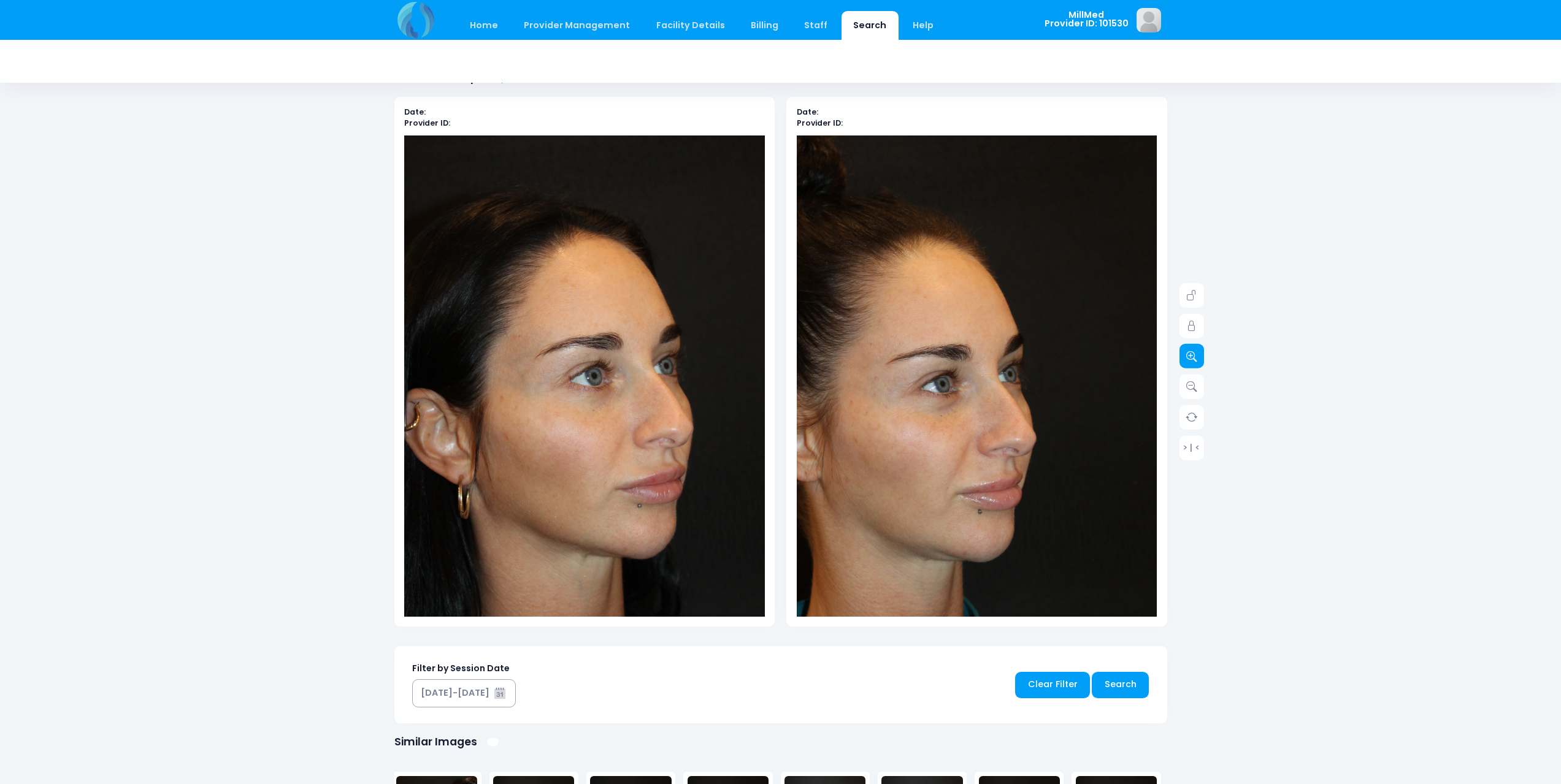
click at [1191, 357] on icon at bounding box center [1191, 357] width 11 height 11
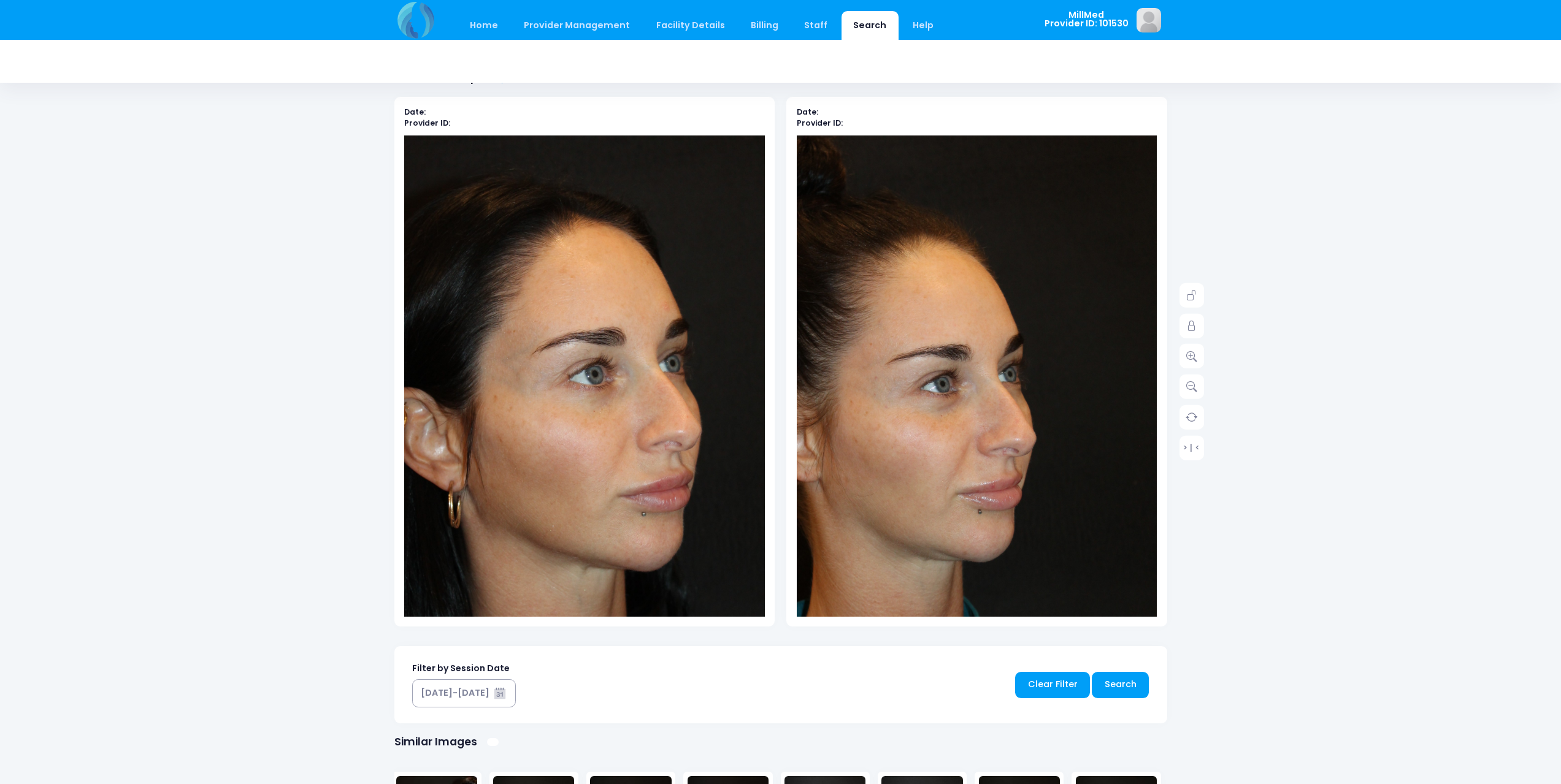
click at [1415, 602] on div "Home Provider Management Provider Management Add User View Users Billing" at bounding box center [780, 525] width 1561 height 1160
